Goal: Browse casually

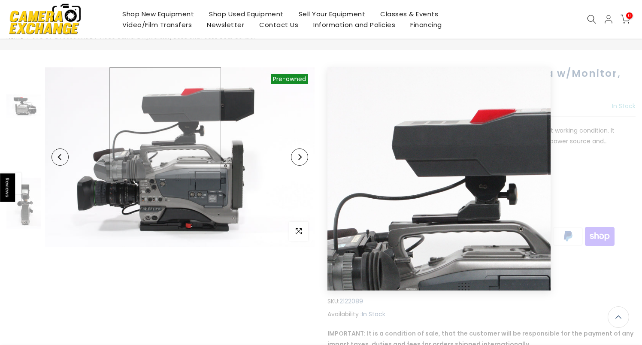
scroll to position [18, 0]
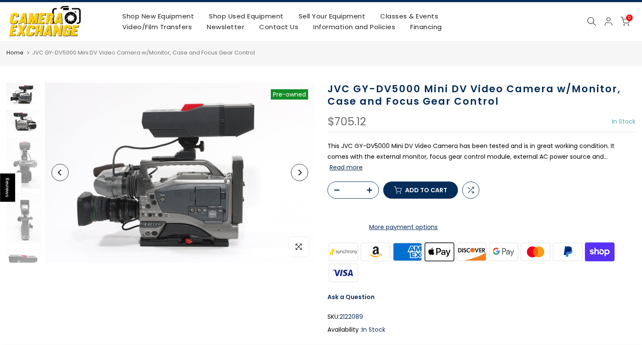
click at [30, 121] on img at bounding box center [23, 121] width 34 height 23
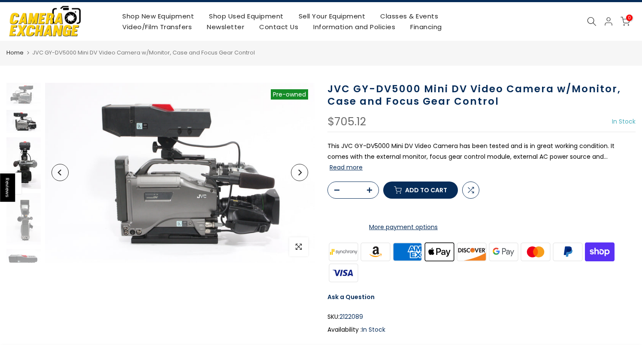
scroll to position [0, 0]
click at [29, 154] on img at bounding box center [23, 162] width 34 height 51
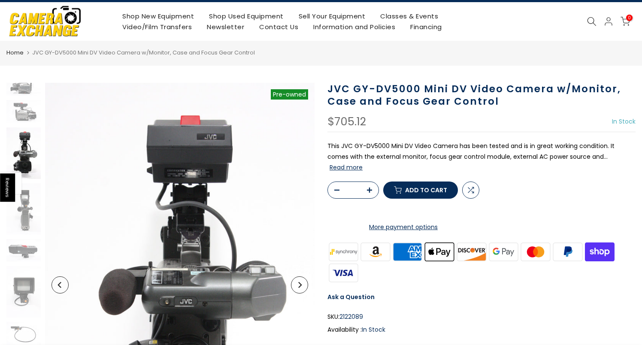
scroll to position [12, 0]
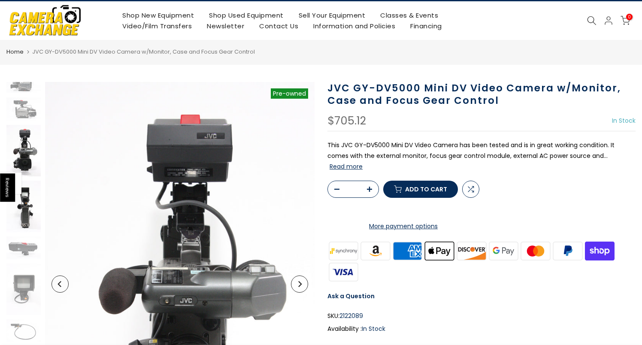
click at [30, 196] on img at bounding box center [23, 206] width 34 height 51
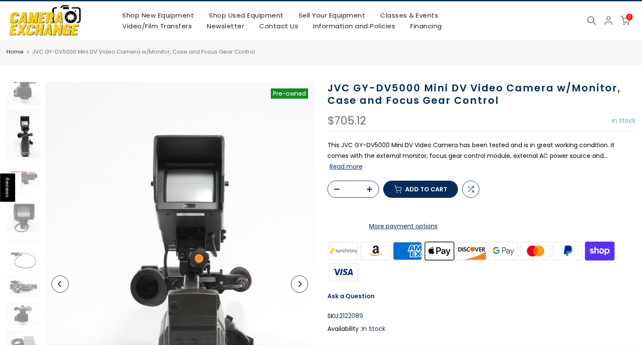
scroll to position [85, 0]
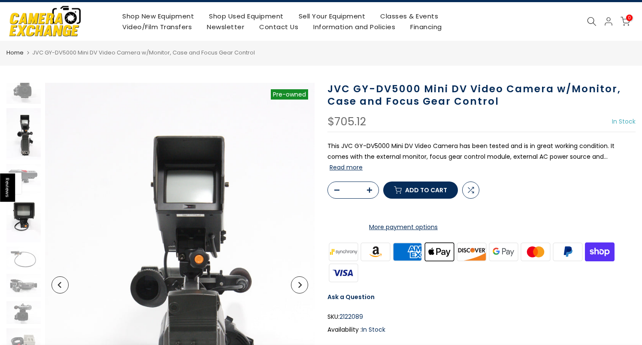
click at [28, 218] on img at bounding box center [23, 216] width 34 height 51
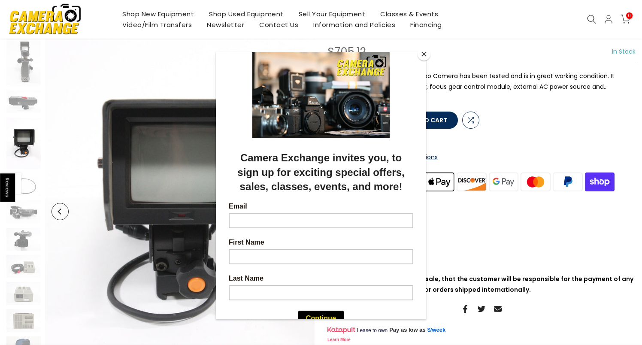
scroll to position [93, 0]
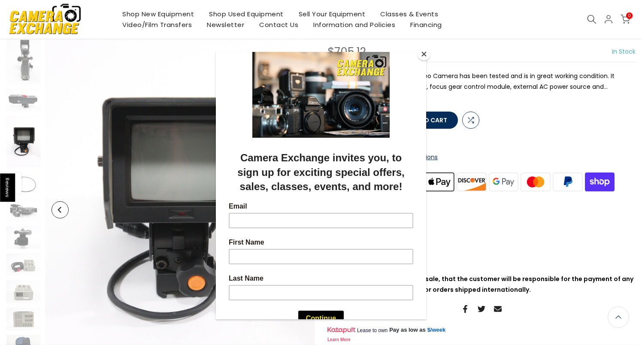
click at [28, 211] on div at bounding box center [321, 172] width 642 height 345
click at [27, 239] on div at bounding box center [321, 172] width 642 height 345
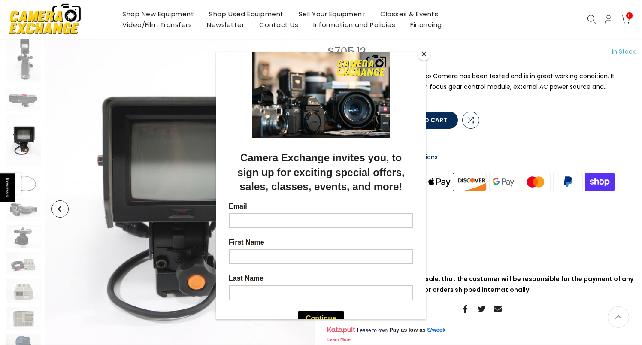
scroll to position [92, 0]
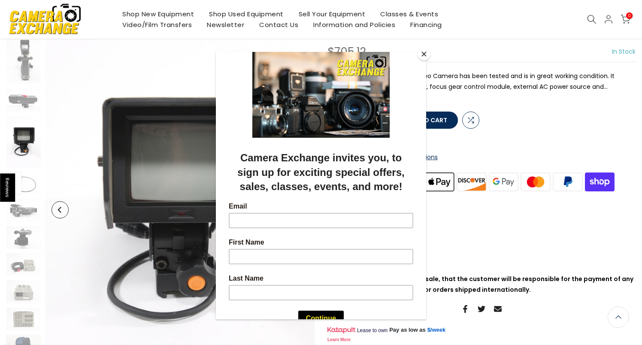
click at [423, 53] on button "Close" at bounding box center [424, 54] width 13 height 13
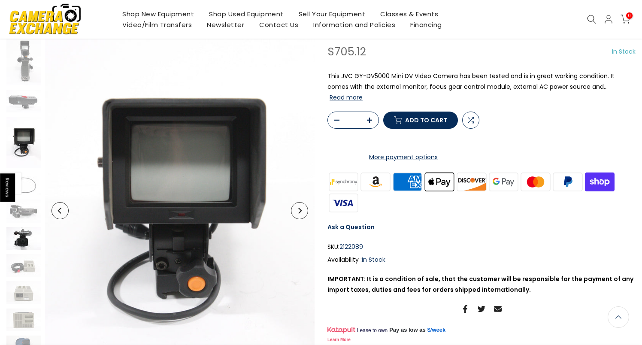
click at [23, 241] on img at bounding box center [23, 238] width 34 height 23
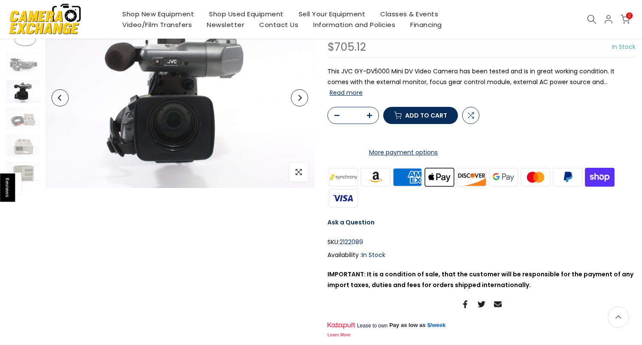
scroll to position [260, 0]
click at [22, 162] on img at bounding box center [23, 171] width 34 height 23
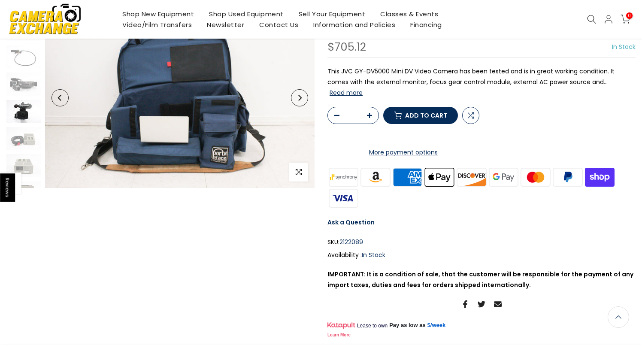
click at [27, 113] on img at bounding box center [23, 111] width 34 height 23
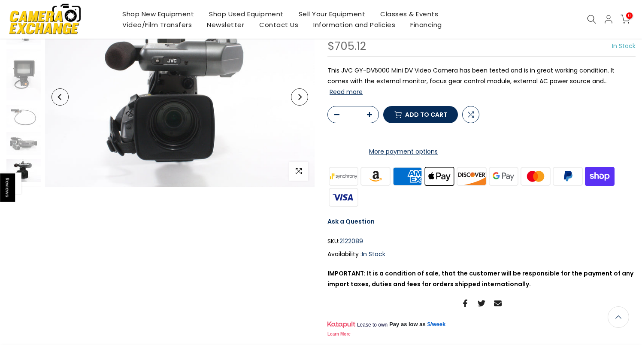
scroll to position [92, 0]
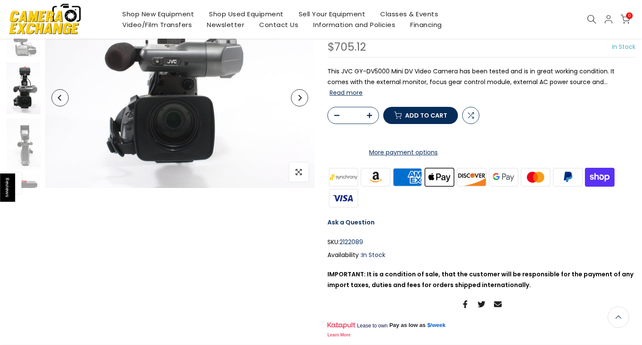
click at [23, 88] on img at bounding box center [23, 88] width 34 height 51
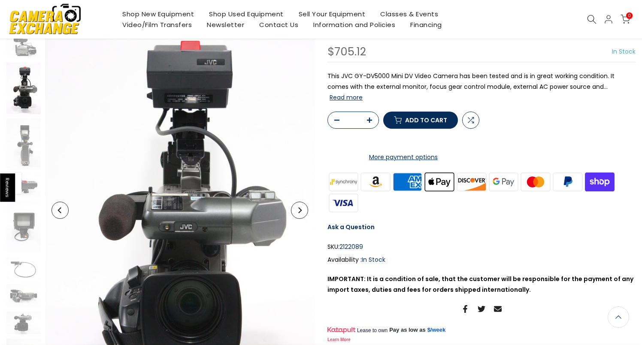
scroll to position [0, 0]
